Goal: Complete application form: Complete application form

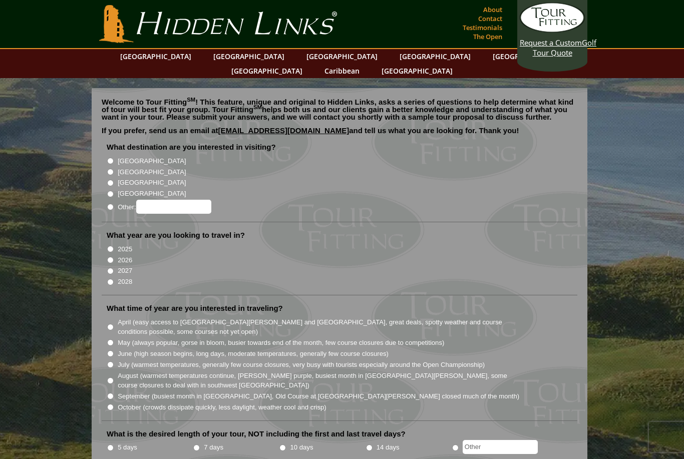
click at [131, 156] on label "[GEOGRAPHIC_DATA]" at bounding box center [152, 161] width 68 height 10
click at [114, 158] on input "[GEOGRAPHIC_DATA]" at bounding box center [110, 161] width 7 height 7
radio input "true"
click at [135, 167] on label "[GEOGRAPHIC_DATA]" at bounding box center [152, 172] width 68 height 10
click at [114, 169] on input "[GEOGRAPHIC_DATA]" at bounding box center [110, 172] width 7 height 7
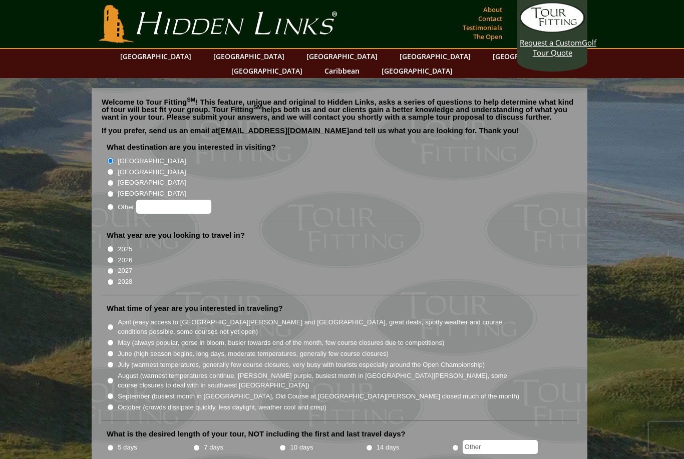
radio input "true"
click at [131, 156] on label "[GEOGRAPHIC_DATA]" at bounding box center [152, 161] width 68 height 10
click at [114, 158] on input "[GEOGRAPHIC_DATA]" at bounding box center [110, 161] width 7 height 7
radio input "true"
click at [130, 256] on label "2026" at bounding box center [125, 261] width 15 height 10
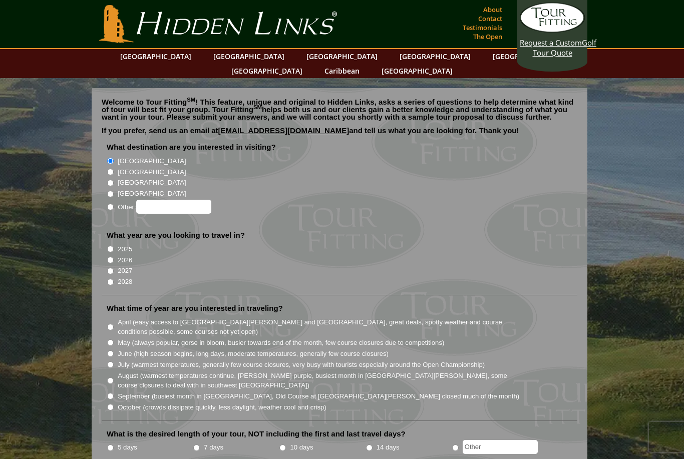
click at [114, 257] on input "2026" at bounding box center [110, 260] width 7 height 7
radio input "true"
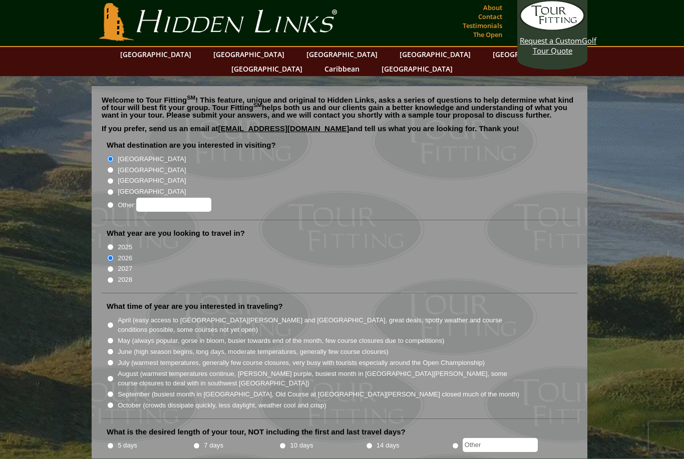
click at [144, 359] on label "July (warmest temperatures, generally few course closures, very busy with touri…" at bounding box center [301, 364] width 367 height 10
click at [114, 360] on input "July (warmest temperatures, generally few course closures, very busy with touri…" at bounding box center [110, 363] width 7 height 7
radio input "true"
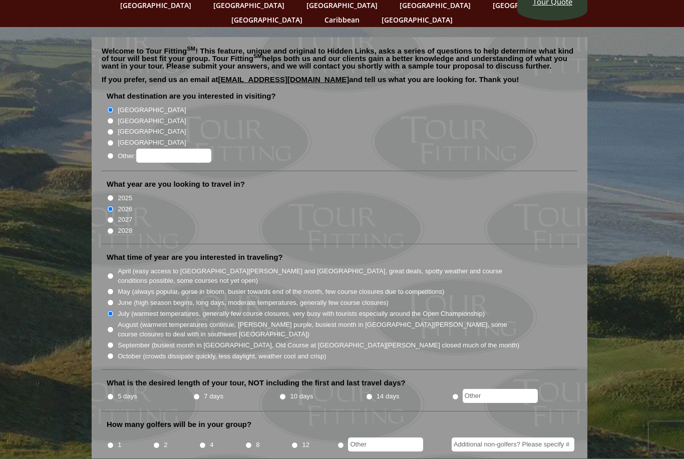
scroll to position [57, 0]
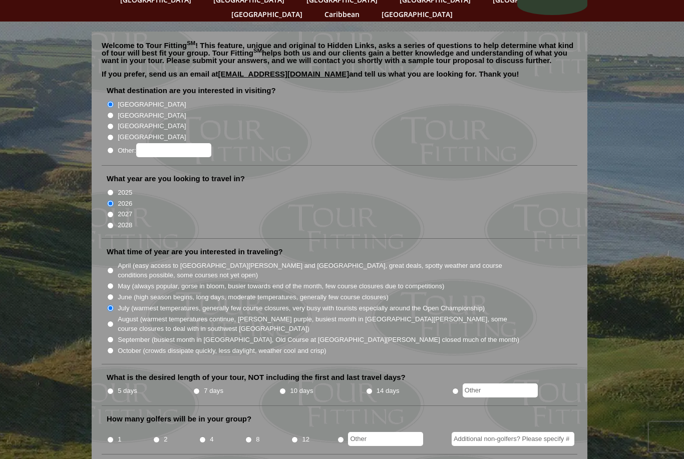
click at [199, 388] on input "7 days" at bounding box center [196, 391] width 7 height 7
radio input "true"
click at [286, 388] on input "10 days" at bounding box center [283, 391] width 7 height 7
radio input "true"
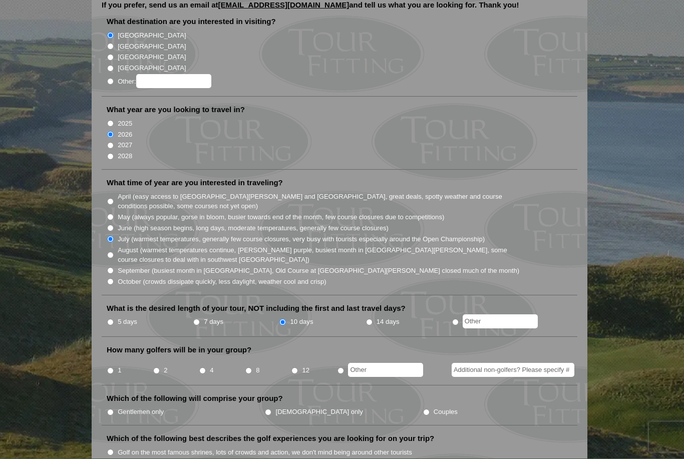
scroll to position [127, 0]
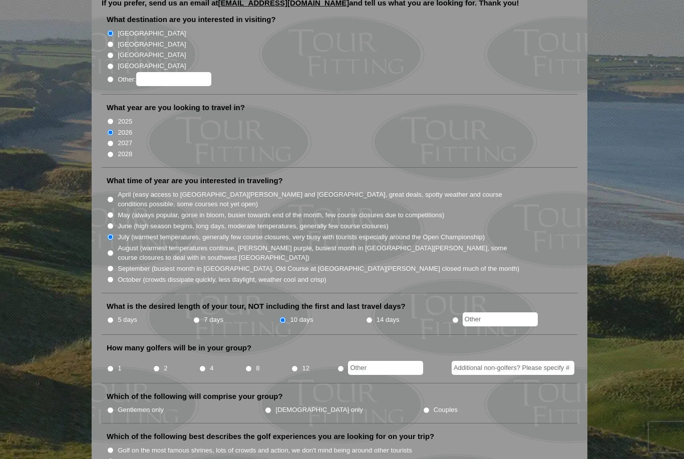
radio input "true"
click at [367, 361] on input "text" at bounding box center [385, 368] width 75 height 14
type input "3"
click at [417, 405] on ul "Gentlemen only [DEMOGRAPHIC_DATA] only Couples" at bounding box center [344, 410] width 474 height 11
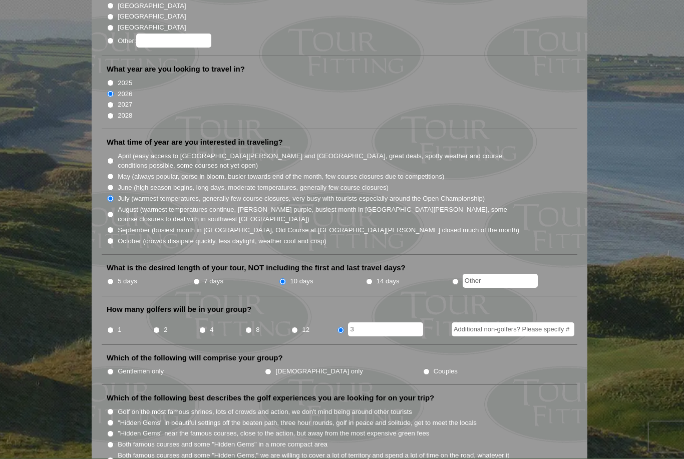
scroll to position [166, 0]
click at [133, 367] on label "Gentlemen only" at bounding box center [141, 372] width 46 height 10
click at [114, 369] on input "Gentlemen only" at bounding box center [110, 372] width 7 height 7
radio input "true"
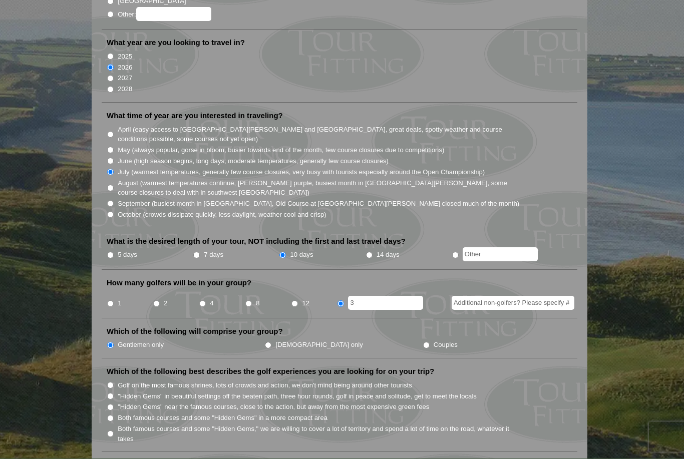
scroll to position [193, 0]
click at [161, 381] on label "Golf on the most famous shrines, lots of crowds and action, we don't mind being…" at bounding box center [265, 386] width 295 height 10
click at [114, 382] on input "Golf on the most famous shrines, lots of crowds and action, we don't mind being…" at bounding box center [110, 385] width 7 height 7
radio input "true"
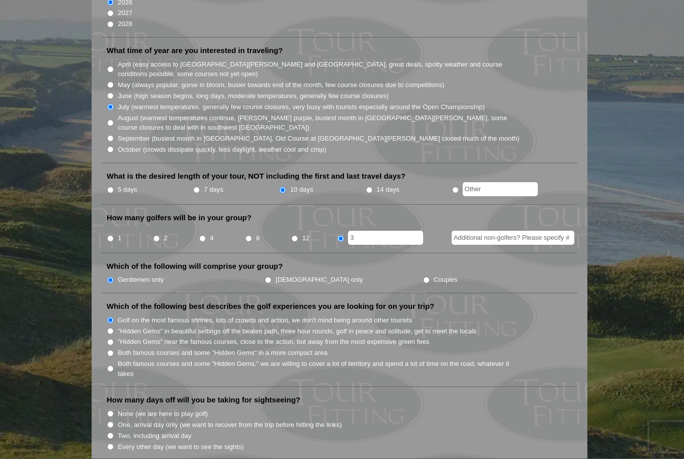
scroll to position [260, 0]
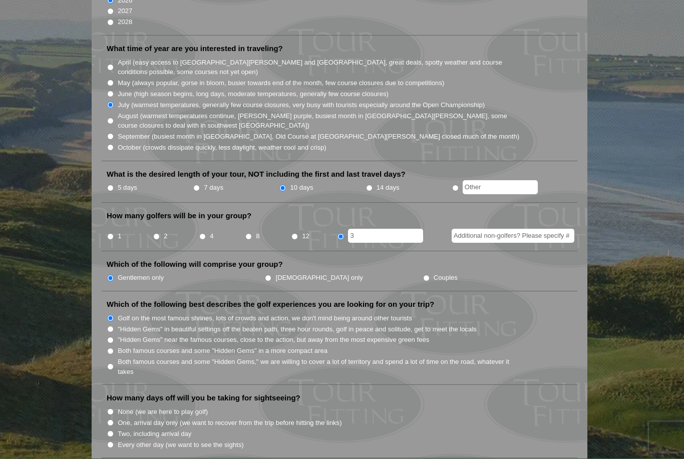
click at [157, 419] on label "One, arrival day only (we want to recover from the trip before hitting the link…" at bounding box center [230, 424] width 224 height 10
click at [114, 420] on input "One, arrival day only (we want to recover from the trip before hitting the link…" at bounding box center [110, 423] width 7 height 7
radio input "true"
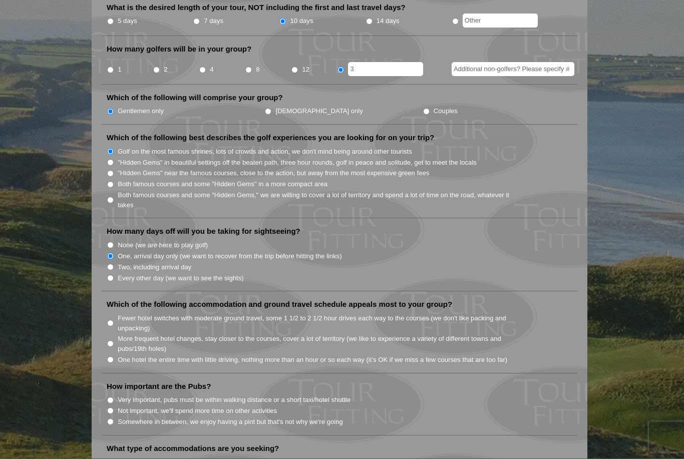
scroll to position [427, 0]
click at [140, 334] on label "More frequent hotel changes, stay closer to the courses, cover a lot of territo…" at bounding box center [319, 344] width 403 height 20
click at [114, 340] on input "More frequent hotel changes, stay closer to the courses, cover a lot of territo…" at bounding box center [110, 343] width 7 height 7
radio input "true"
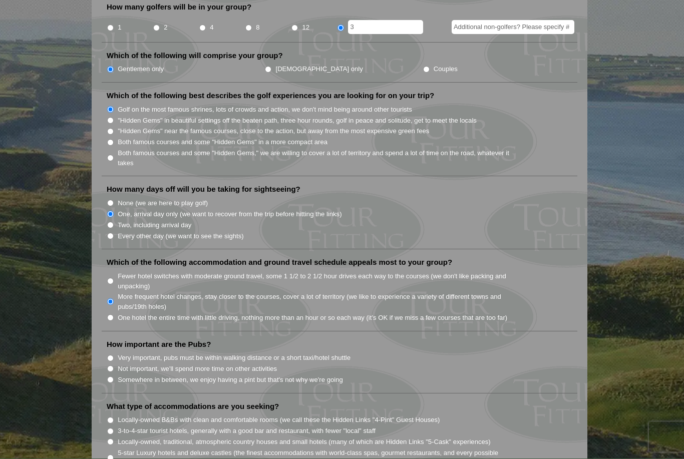
scroll to position [469, 0]
click at [143, 353] on label "Very important, pubs must be within walking distance or a short taxi/hotel shut…" at bounding box center [234, 358] width 233 height 10
click at [114, 355] on input "Very important, pubs must be within walking distance or a short taxi/hotel shut…" at bounding box center [110, 358] width 7 height 7
radio input "true"
click at [145, 375] on label "Somewhere in between, we enjoy having a pint but that's not why we're going" at bounding box center [230, 380] width 225 height 10
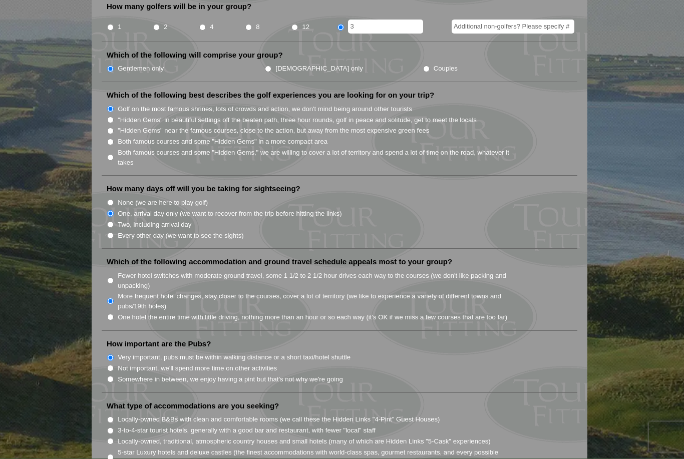
click at [114, 377] on input "Somewhere in between, we enjoy having a pint but that's not why we're going" at bounding box center [110, 380] width 7 height 7
radio input "true"
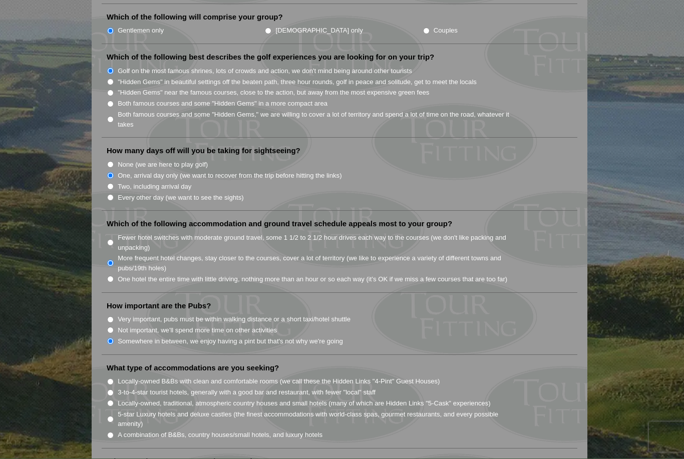
scroll to position [525, 0]
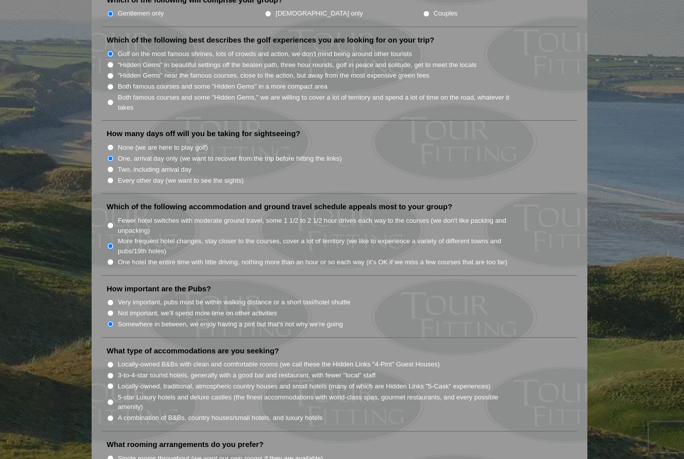
click at [153, 371] on label "3-to-4-star tourist hotels, generally with a good bar and restaurant, with fewe…" at bounding box center [247, 376] width 258 height 10
click at [114, 373] on input "3-to-4-star tourist hotels, generally with a good bar and restaurant, with fewe…" at bounding box center [110, 376] width 7 height 7
radio input "true"
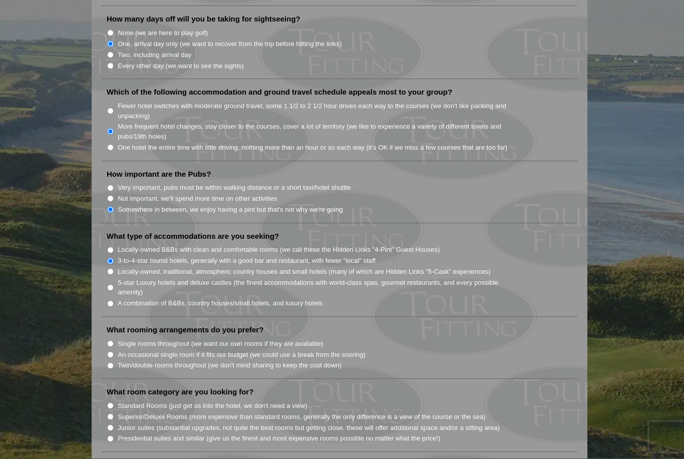
scroll to position [640, 0]
click at [171, 298] on label "A combination of B&Bs, country houses/small hotels, and luxury hotels" at bounding box center [220, 303] width 205 height 10
click at [114, 300] on input "A combination of B&Bs, country houses/small hotels, and luxury hotels" at bounding box center [110, 303] width 7 height 7
radio input "true"
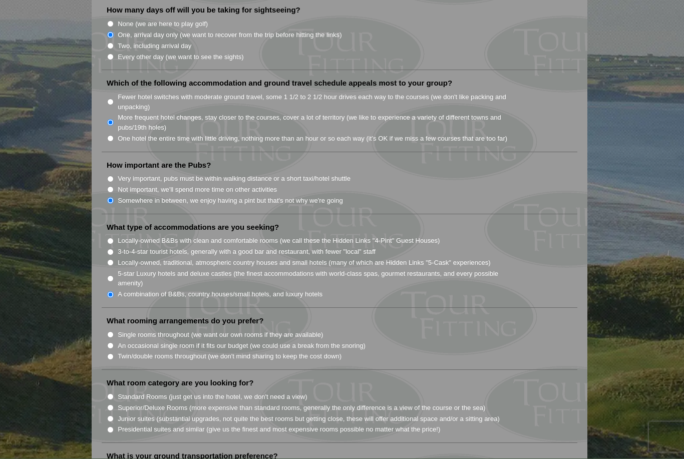
scroll to position [648, 0]
click at [156, 352] on label "Twin/double rooms throughout (we don't mind sharing to keep the cost down)" at bounding box center [230, 357] width 224 height 10
click at [114, 354] on input "Twin/double rooms throughout (we don't mind sharing to keep the cost down)" at bounding box center [110, 357] width 7 height 7
radio input "true"
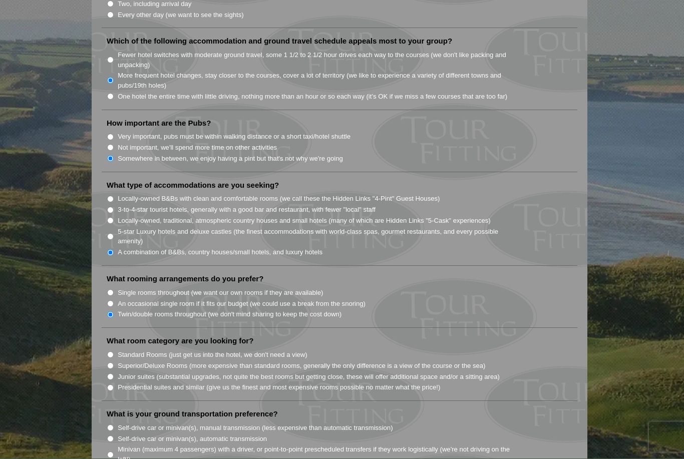
scroll to position [690, 0]
click at [154, 350] on label "Standard Rooms (just get us into the hotel, we don't need a view)" at bounding box center [213, 355] width 190 height 10
click at [114, 352] on input "Standard Rooms (just get us into the hotel, we don't need a view)" at bounding box center [110, 355] width 7 height 7
radio input "true"
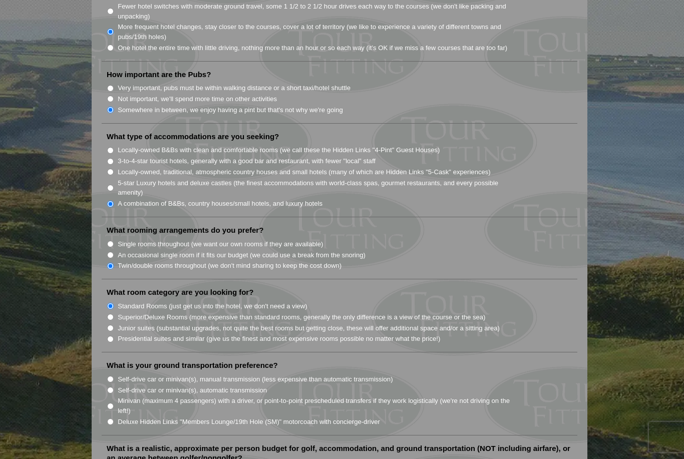
scroll to position [743, 0]
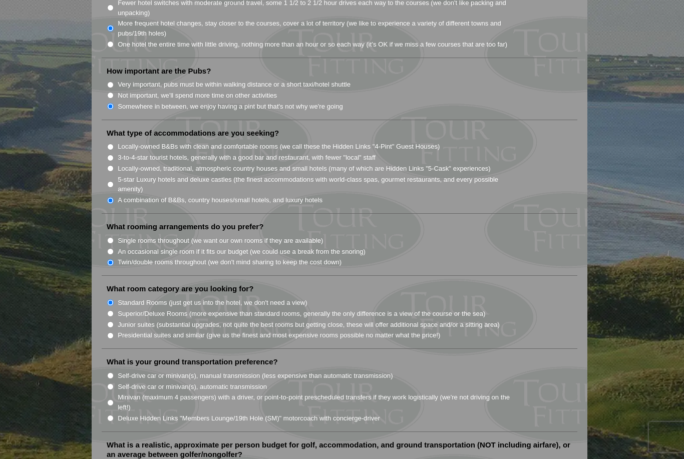
click at [157, 382] on label "Self-drive car or minivan(s), automatic transmission" at bounding box center [192, 387] width 149 height 10
click at [114, 384] on input "Self-drive car or minivan(s), automatic transmission" at bounding box center [110, 387] width 7 height 7
radio input "true"
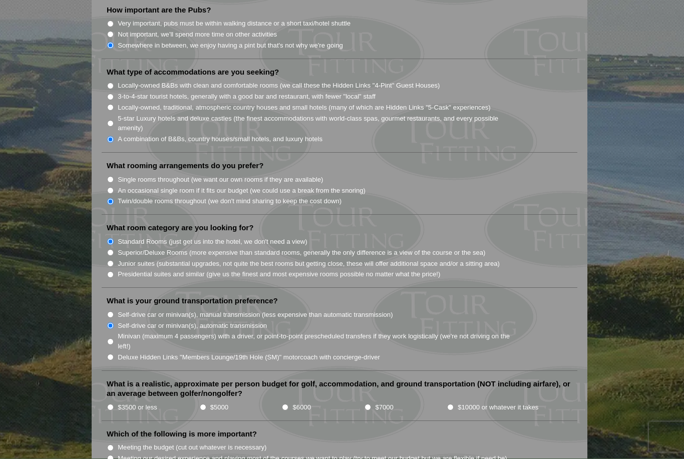
scroll to position [808, 0]
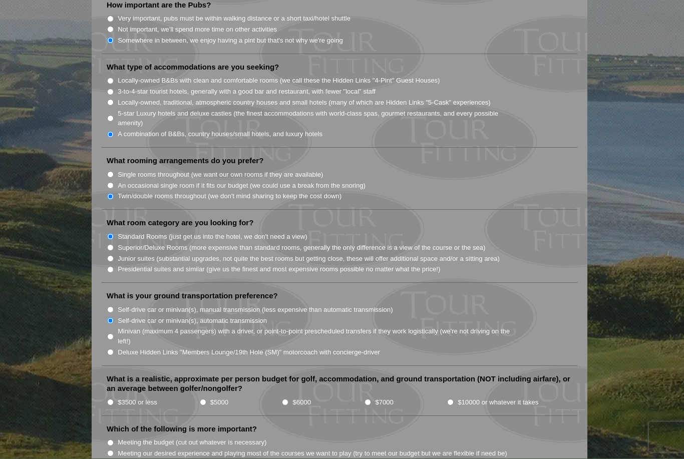
click at [141, 398] on label "$3500 or less" at bounding box center [138, 403] width 40 height 10
click at [114, 400] on input "$3500 or less" at bounding box center [110, 403] width 7 height 7
radio input "true"
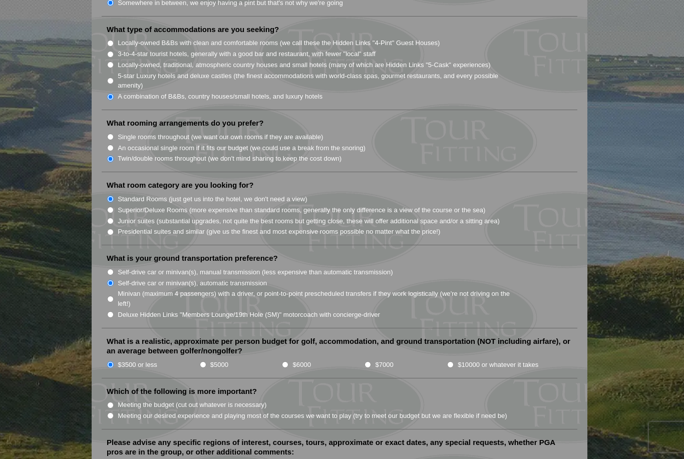
scroll to position [846, 0]
click at [145, 411] on label "Meeting our desired experience and playing most of the courses we want to play …" at bounding box center [313, 416] width 390 height 10
click at [114, 413] on input "Meeting our desired experience and playing most of the courses we want to play …" at bounding box center [110, 416] width 7 height 7
radio input "true"
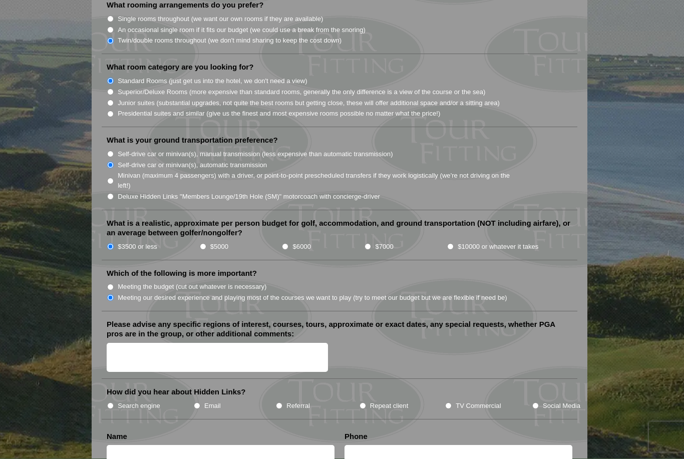
scroll to position [964, 0]
click at [132, 401] on label "Search engine" at bounding box center [139, 406] width 43 height 10
click at [114, 403] on input "Search engine" at bounding box center [110, 406] width 7 height 7
radio input "true"
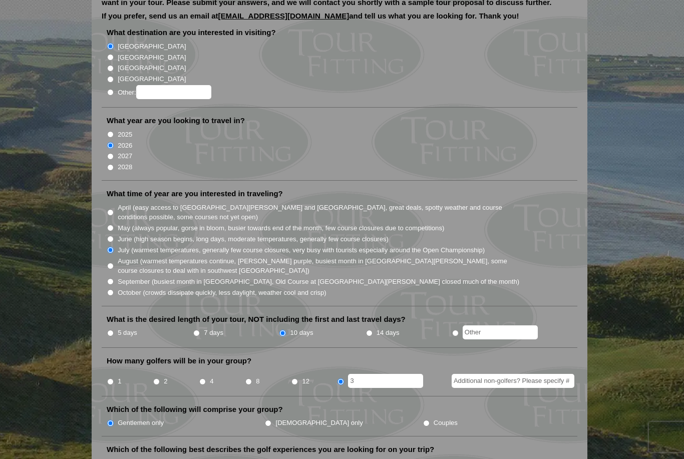
scroll to position [0, 0]
